Goal: Task Accomplishment & Management: Use online tool/utility

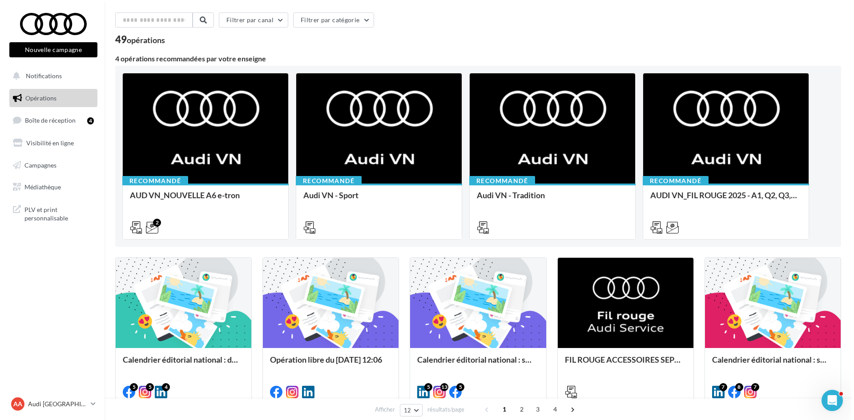
scroll to position [44, 0]
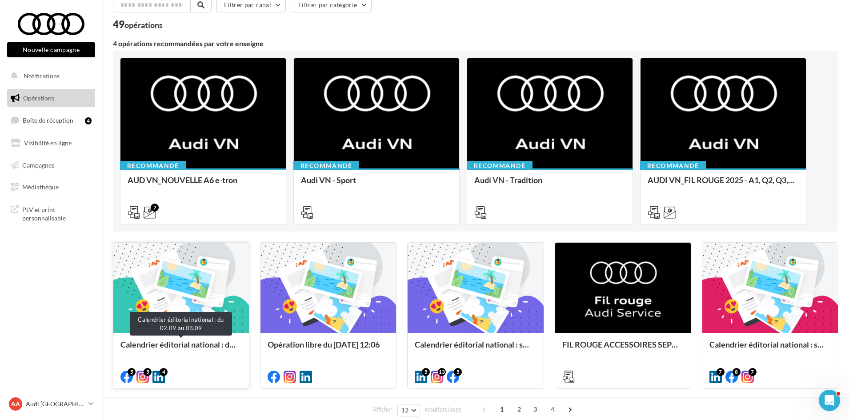
click at [222, 340] on div "Calendrier éditorial national : du 02.09 au 03.09" at bounding box center [181, 349] width 121 height 18
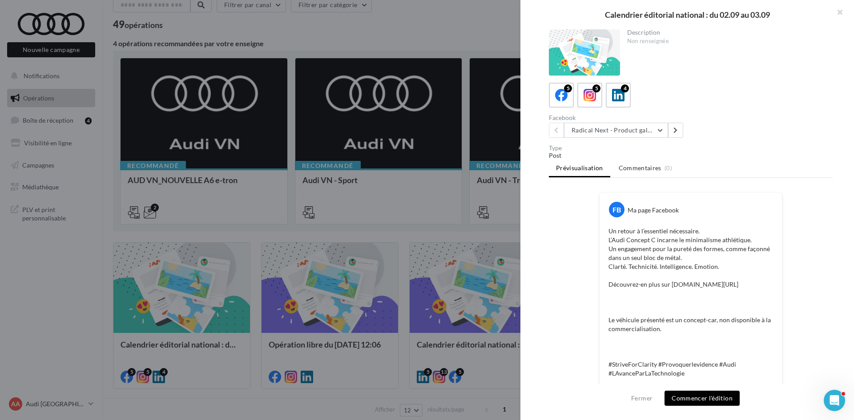
click at [537, 259] on div "Description Non renseignée 5 5 4 Facebook Radical Next - Product gallery Radica…" at bounding box center [690, 210] width 341 height 362
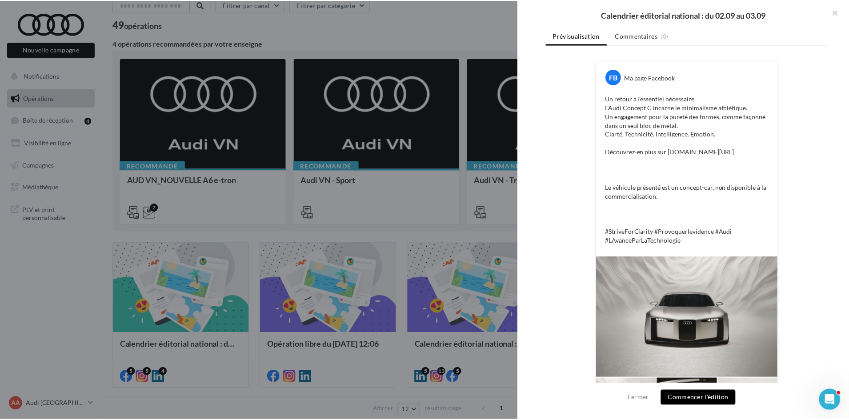
scroll to position [133, 0]
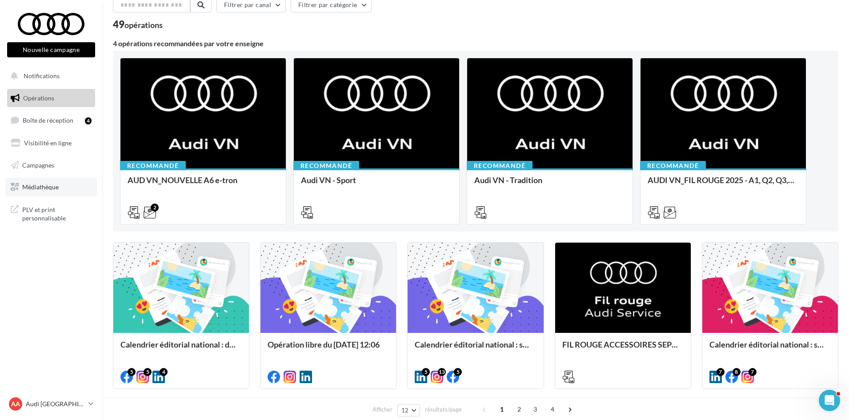
click at [37, 182] on link "Médiathèque" at bounding box center [51, 187] width 92 height 19
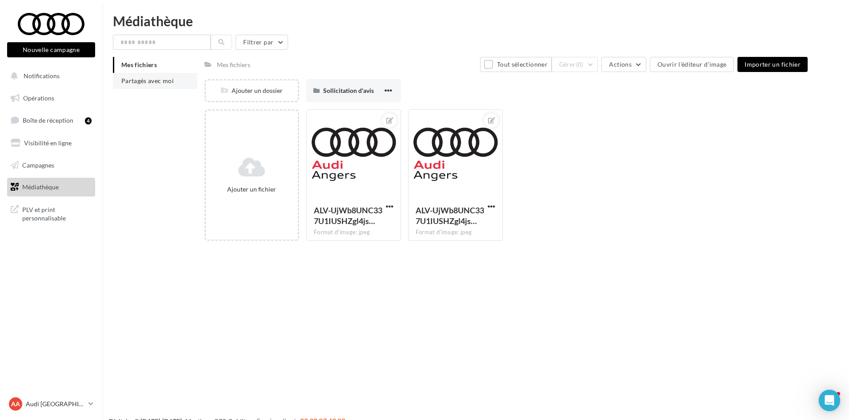
click at [137, 79] on span "Partagés avec moi" at bounding box center [147, 81] width 52 height 8
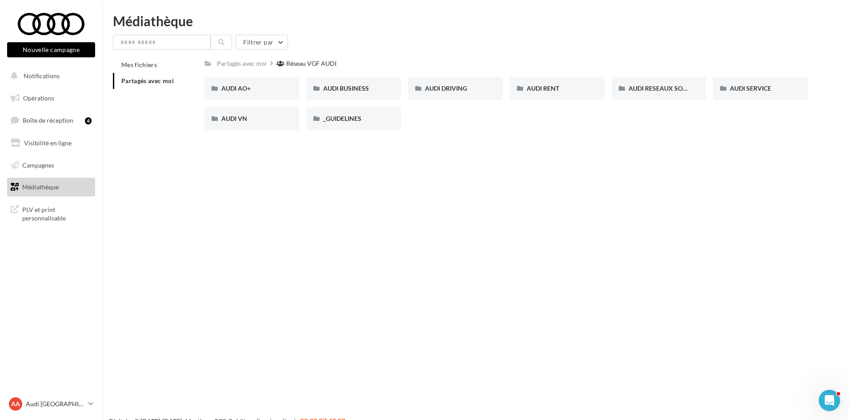
click at [201, 300] on div "Nouvelle campagne Nouvelle campagne Notifications Opérations Boîte de réception…" at bounding box center [424, 224] width 849 height 420
click at [53, 401] on p "Audi [GEOGRAPHIC_DATA]" at bounding box center [55, 404] width 59 height 9
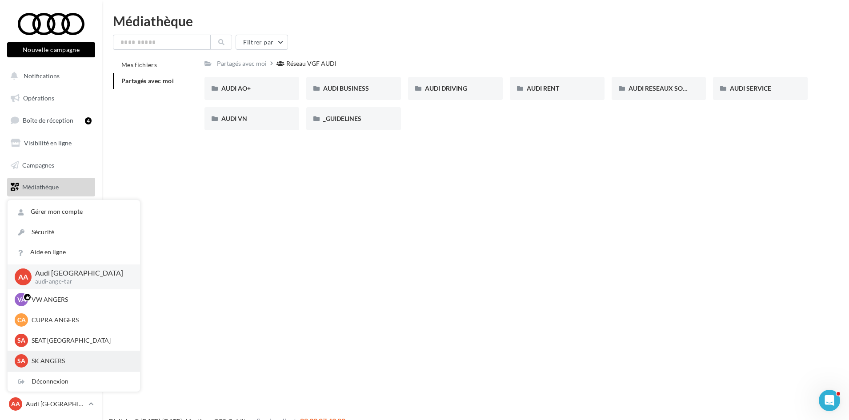
click at [43, 361] on p "SK ANGERS" at bounding box center [81, 361] width 98 height 9
